Goal: Answer question/provide support

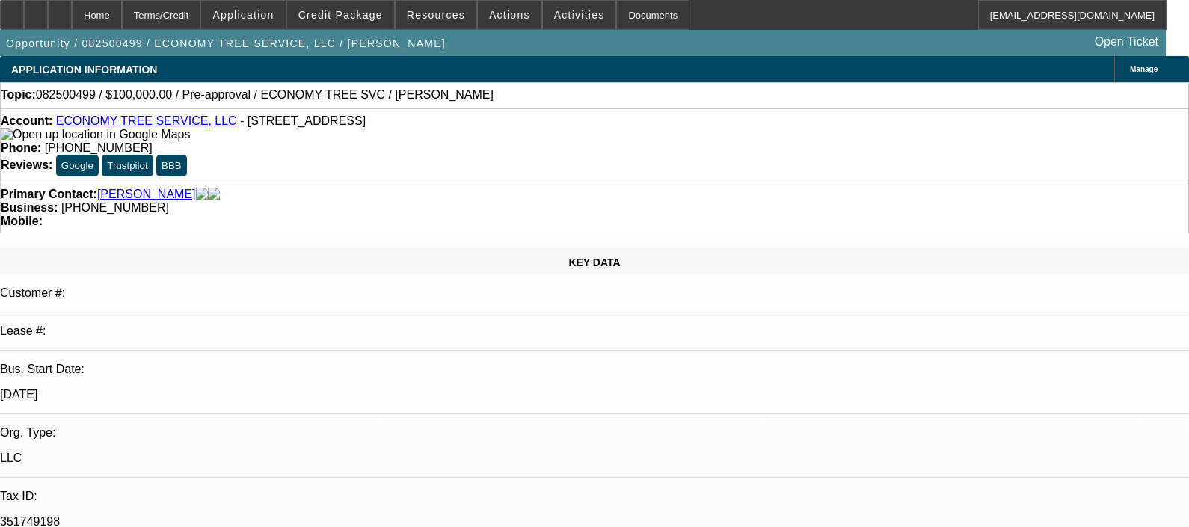
select select "0"
select select "2"
select select "0.1"
select select "4"
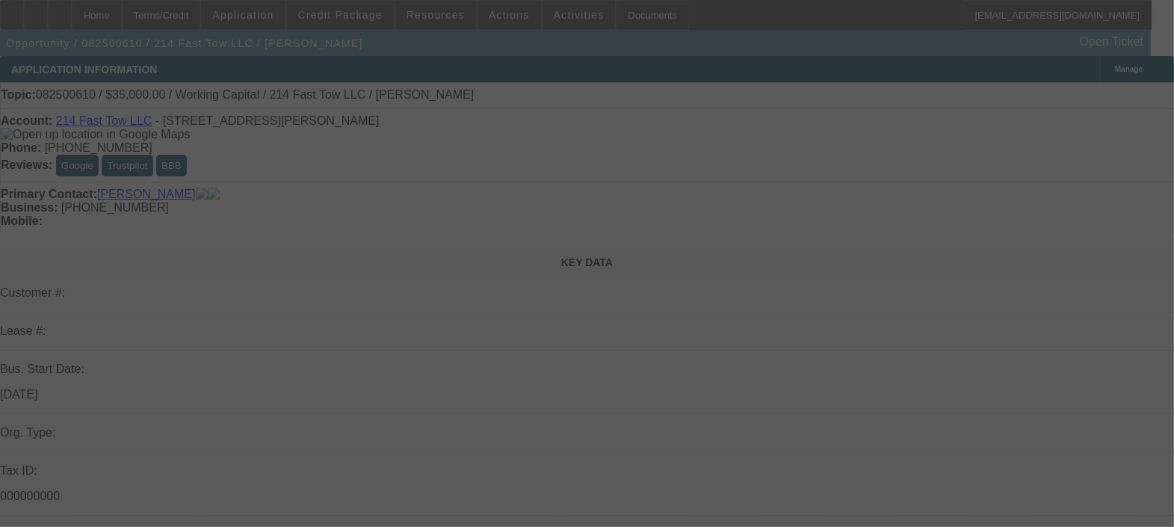
select select "0"
select select "2"
select select "0.1"
select select "4"
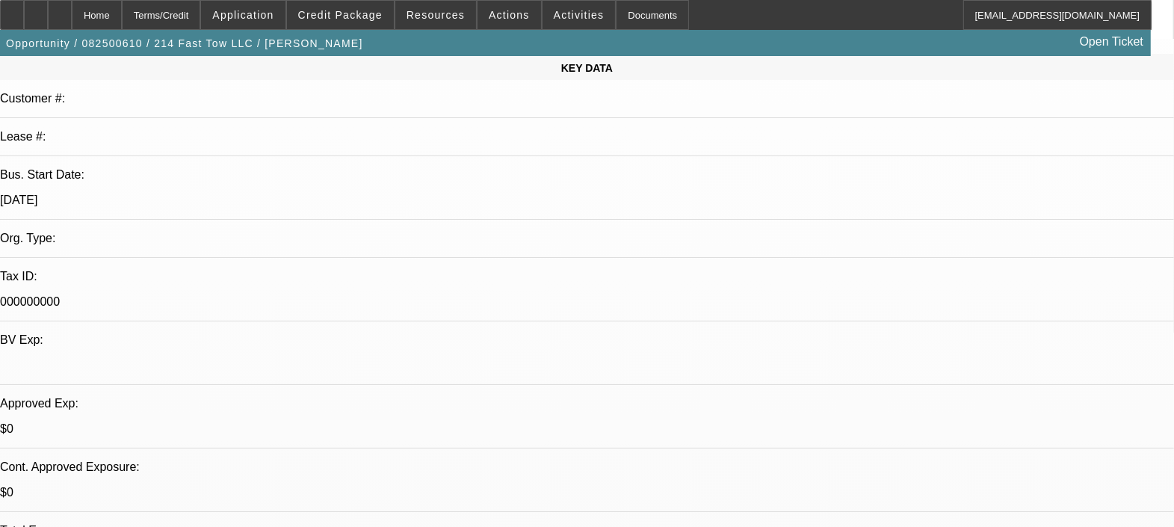
scroll to position [467, 0]
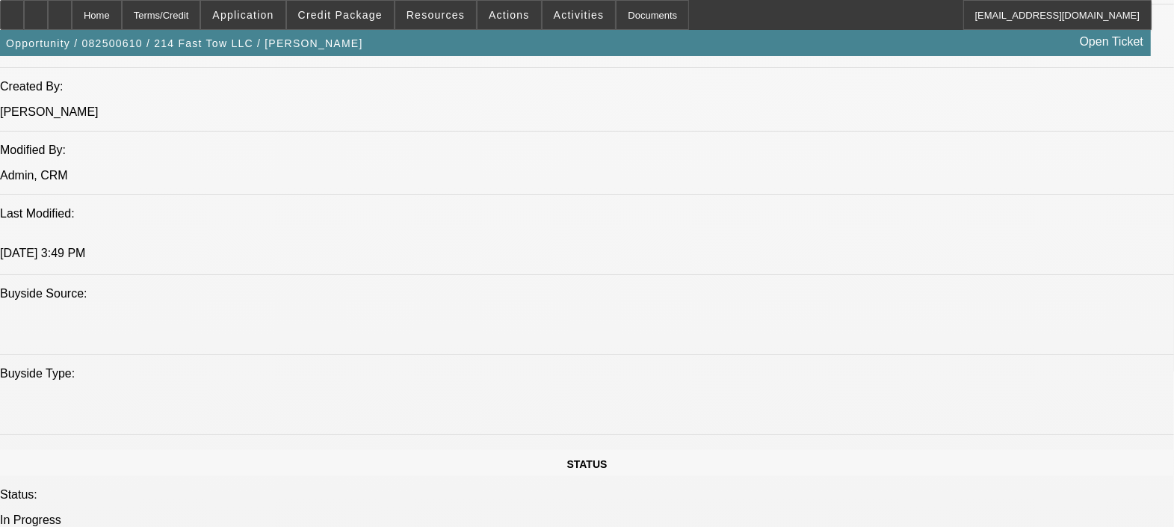
scroll to position [1214, 0]
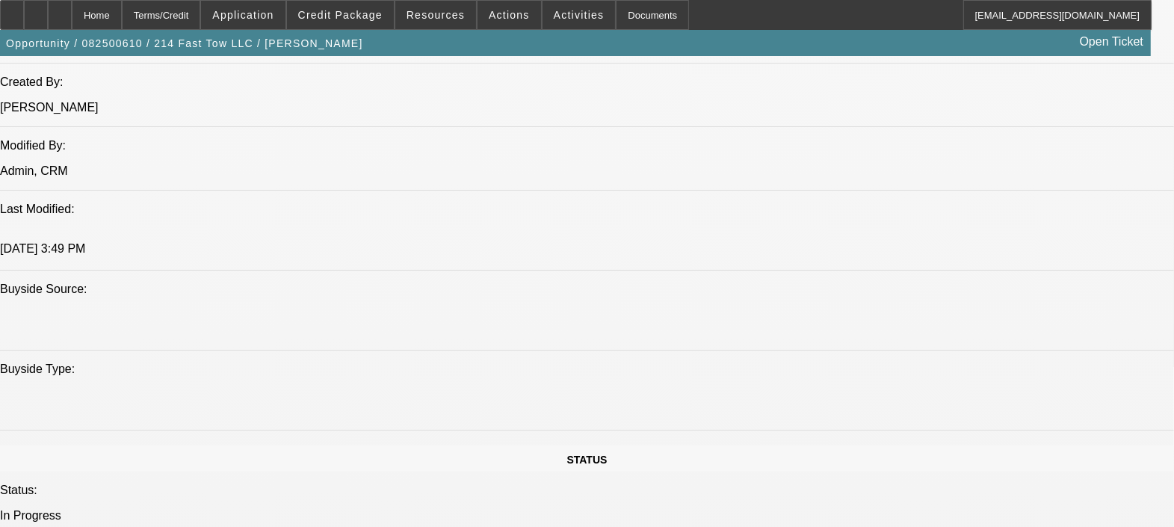
drag, startPoint x: 512, startPoint y: 396, endPoint x: 534, endPoint y: 396, distance: 22.4
drag, startPoint x: 534, startPoint y: 396, endPoint x: 496, endPoint y: 391, distance: 39.2
drag, startPoint x: 499, startPoint y: 386, endPoint x: 481, endPoint y: 386, distance: 17.9
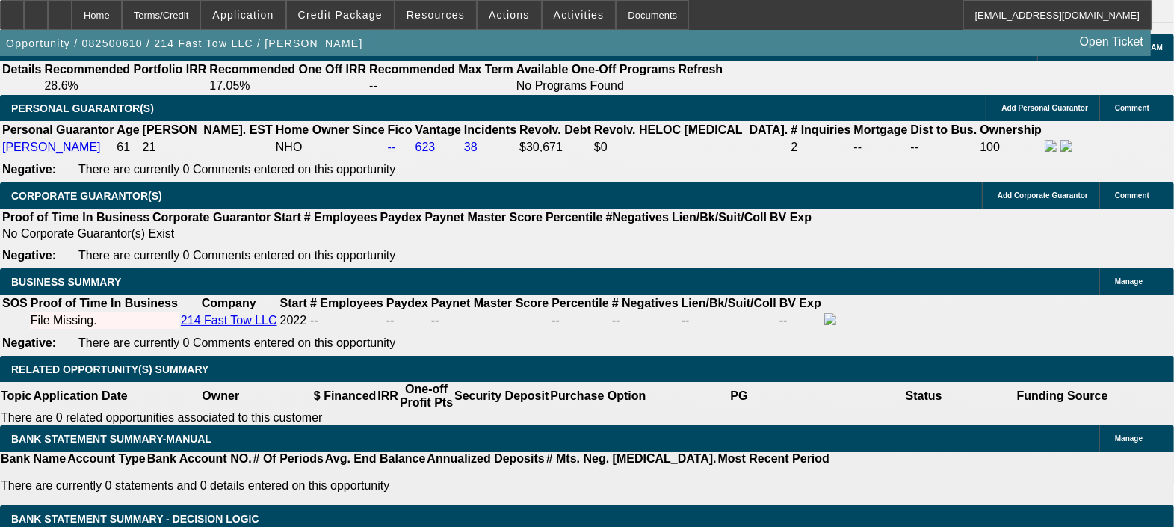
scroll to position [2056, 0]
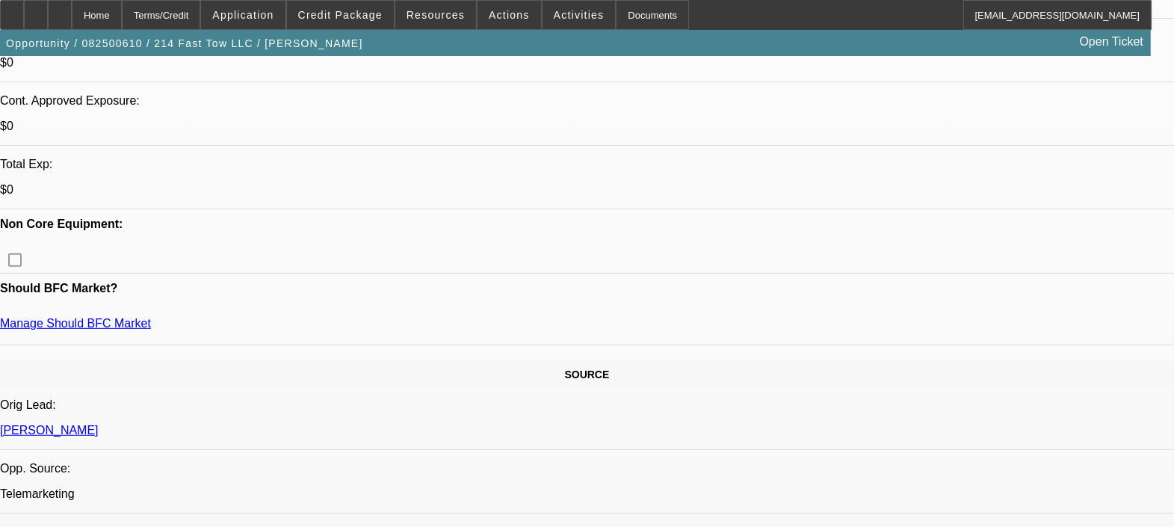
scroll to position [93, 0]
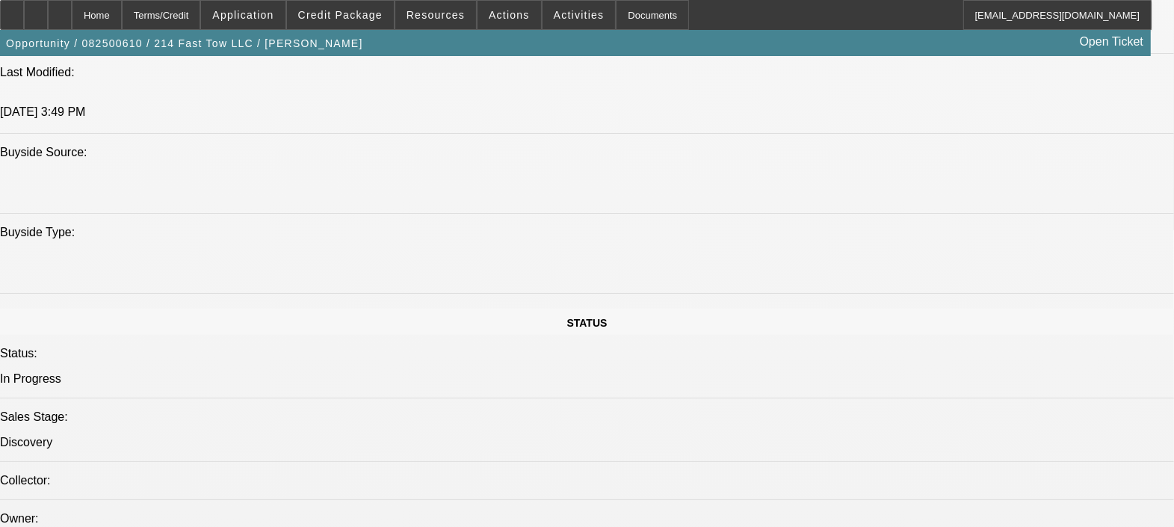
scroll to position [1401, 0]
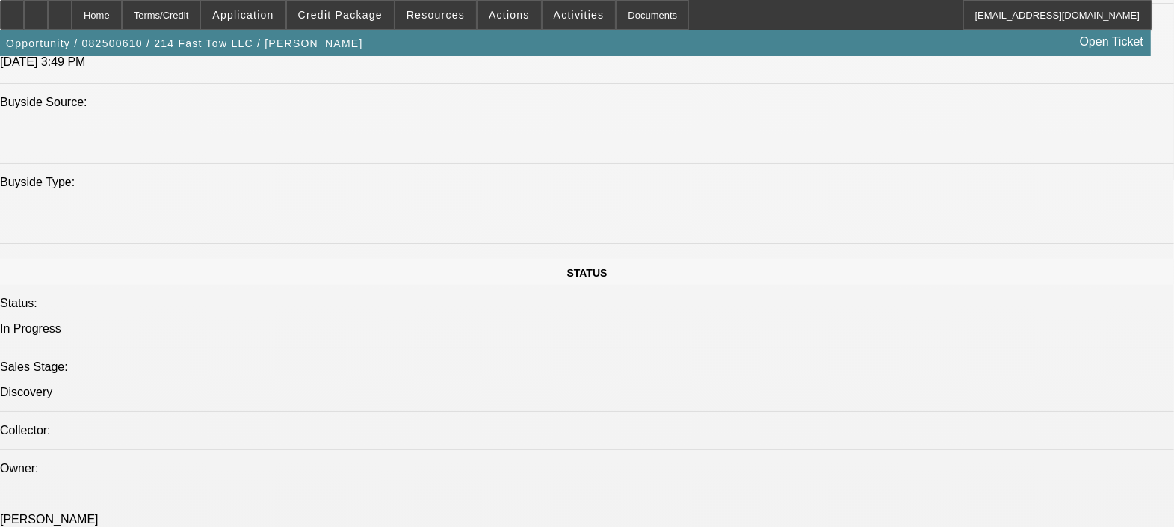
drag, startPoint x: 401, startPoint y: 206, endPoint x: 357, endPoint y: 215, distance: 45.2
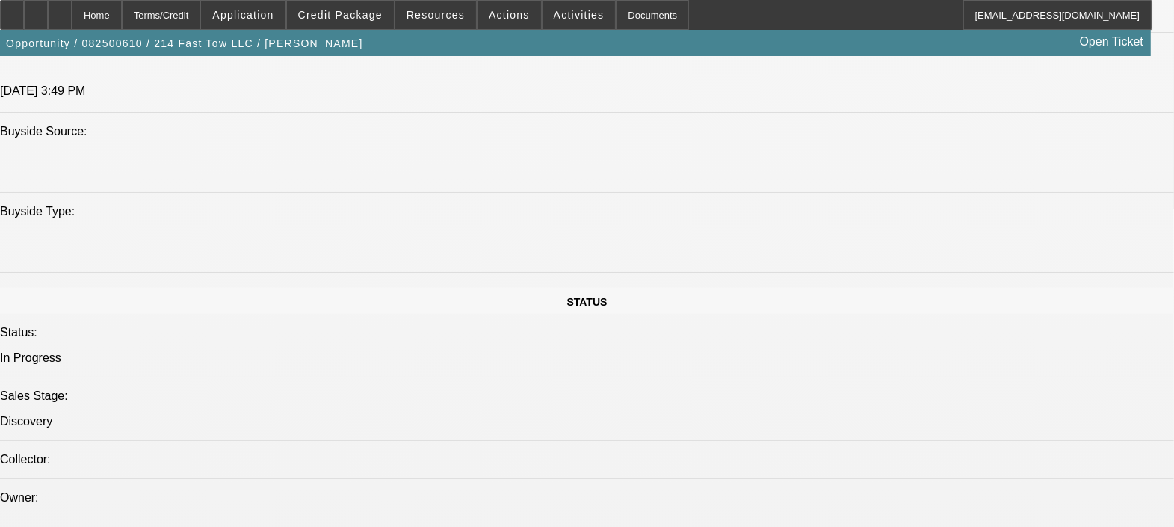
scroll to position [1307, 0]
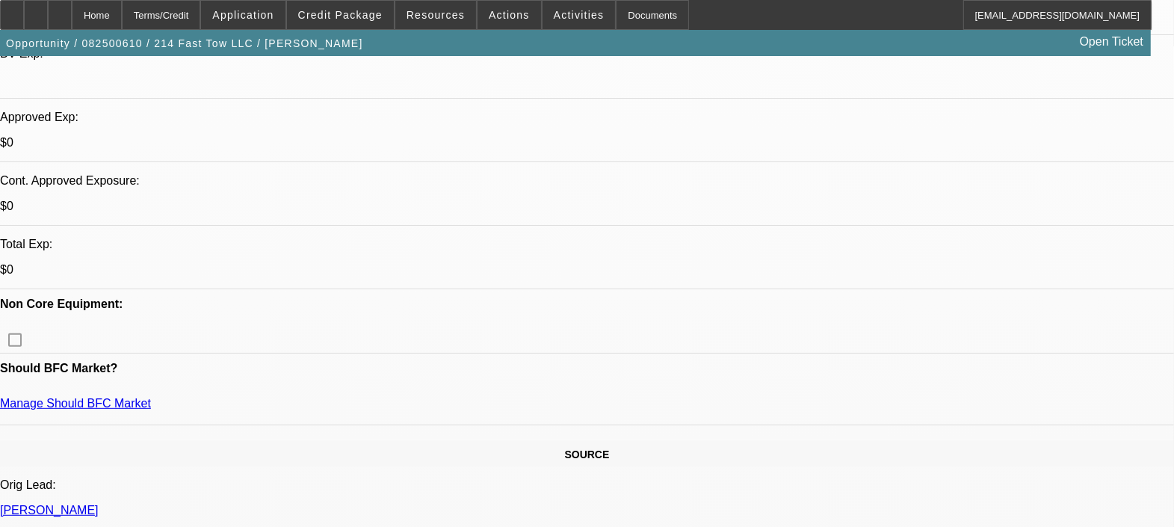
scroll to position [467, 0]
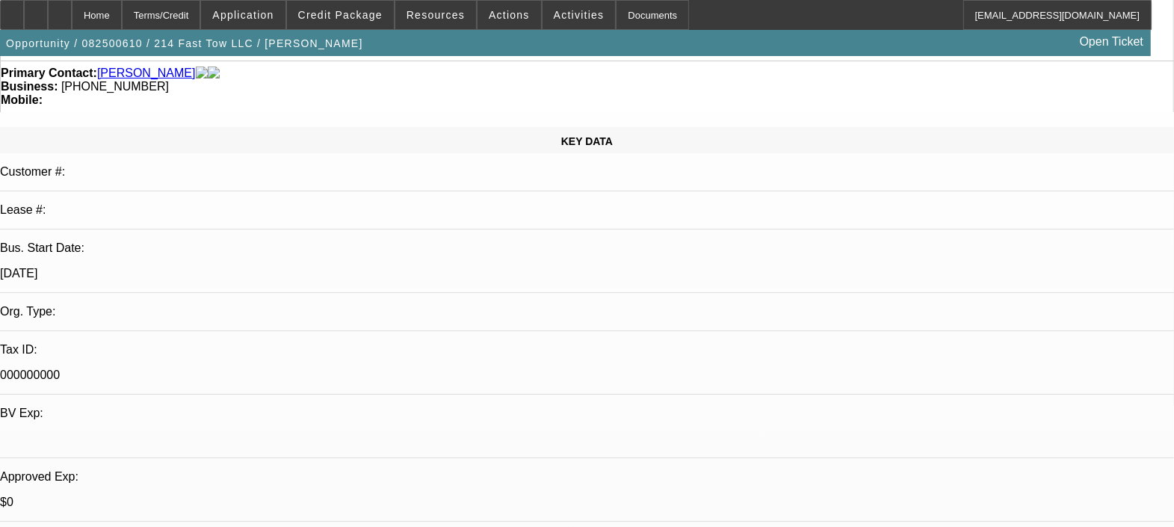
scroll to position [0, 0]
